Goal: Check status: Check status

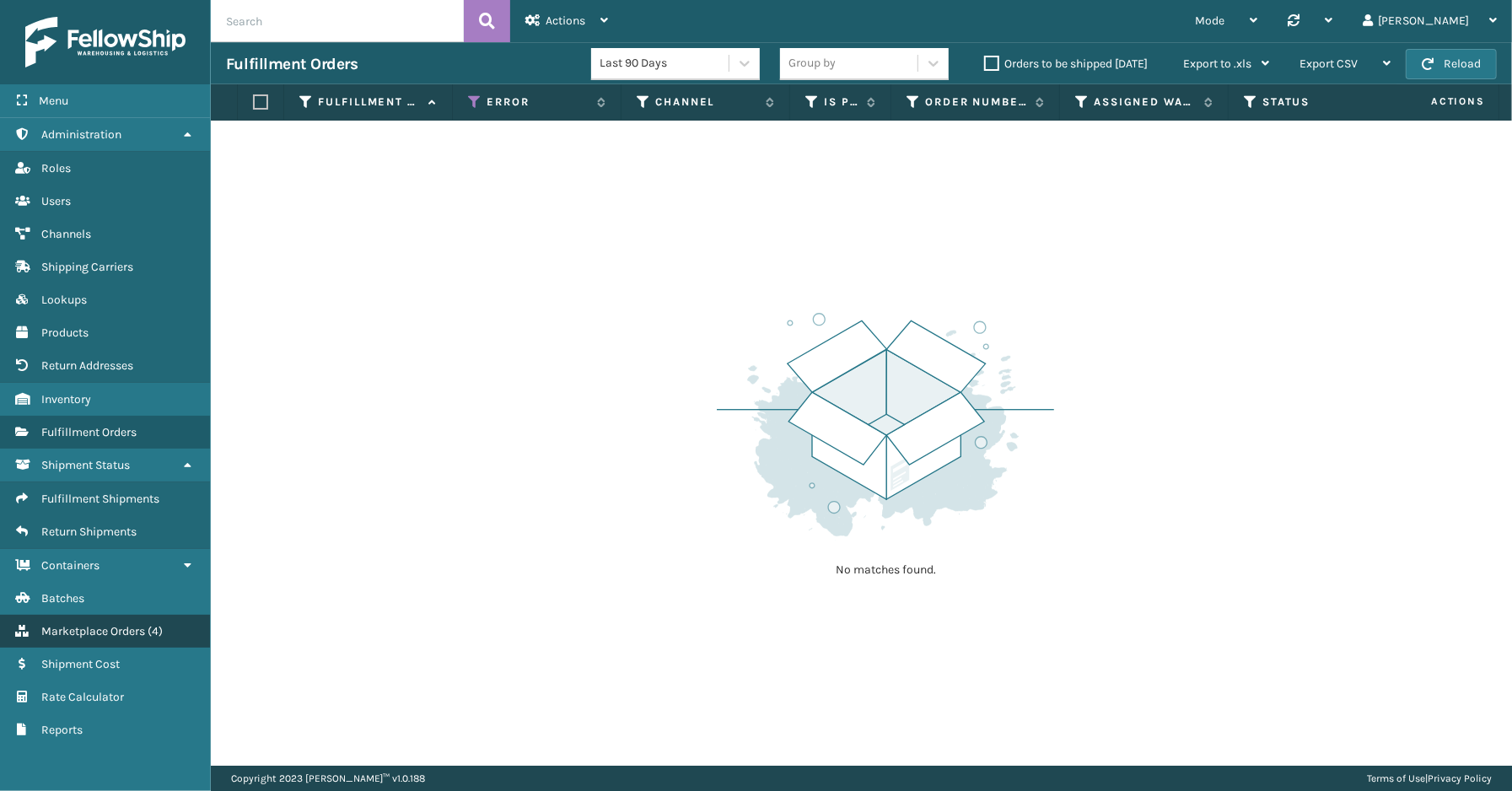
click at [107, 624] on span "Marketplace Orders" at bounding box center [93, 631] width 104 height 14
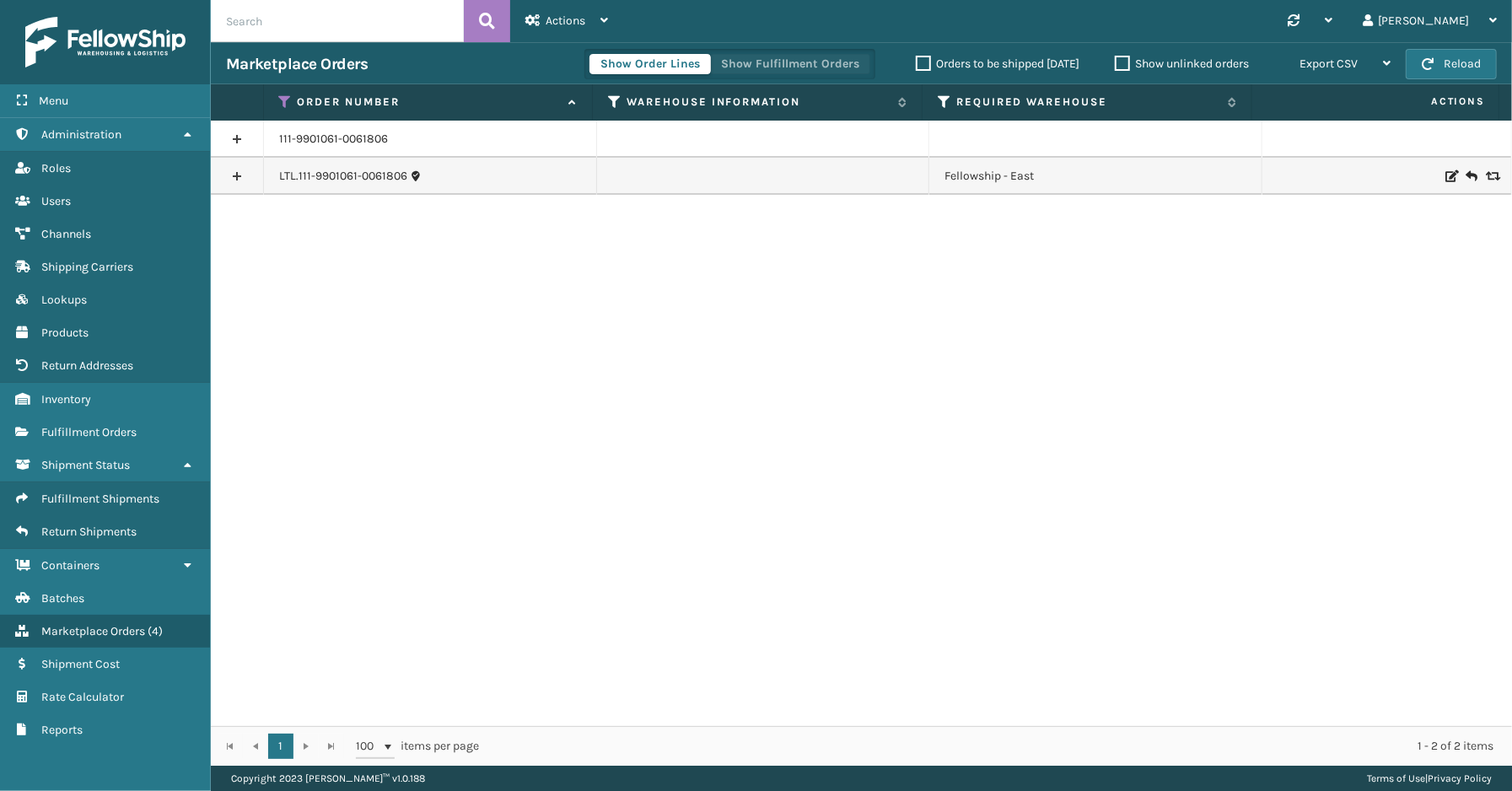
click at [748, 60] on button "Show Fulfillment Orders" at bounding box center [790, 64] width 160 height 21
click at [284, 99] on icon at bounding box center [286, 101] width 13 height 15
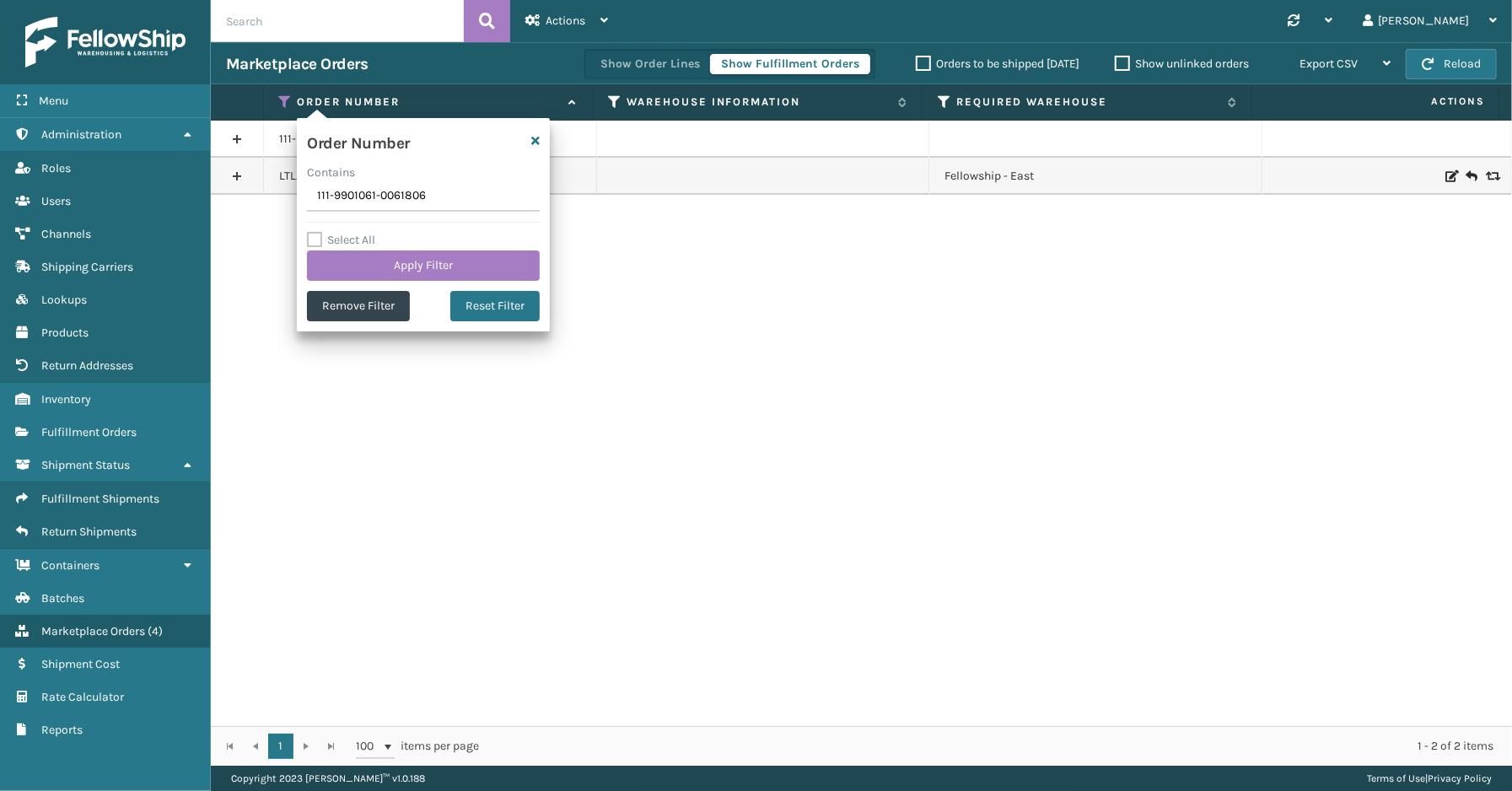
drag, startPoint x: 431, startPoint y: 199, endPoint x: 257, endPoint y: 213, distance: 174.6
click at [246, 213] on section "Marketplace Orders Show Order Lines Show Fulfillment Orders Orders to be shippe…" at bounding box center [860, 404] width 1301 height 723
type input "SS44310"
click at [394, 268] on button "Apply Filter" at bounding box center [423, 266] width 233 height 30
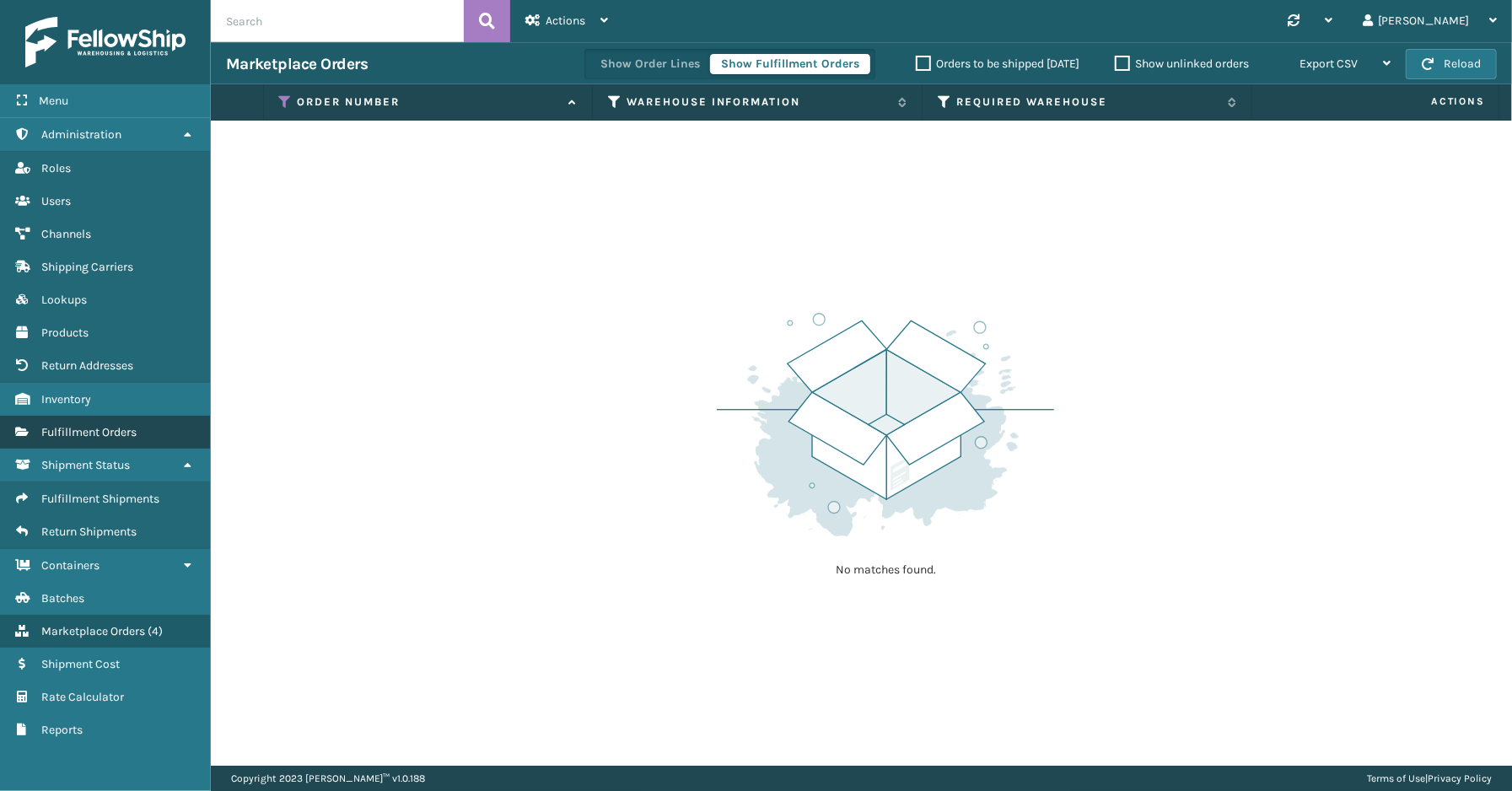
click at [74, 428] on span "Fulfillment Orders" at bounding box center [89, 432] width 95 height 14
